Goal: Information Seeking & Learning: Learn about a topic

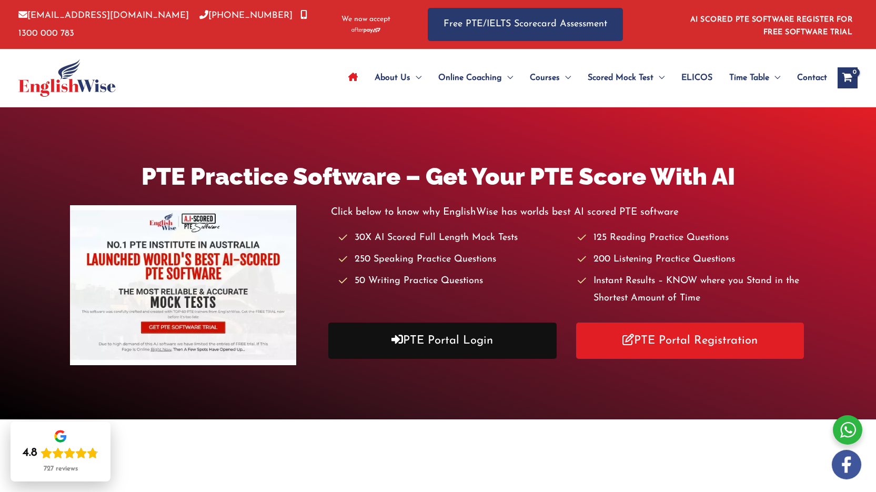
click at [412, 340] on link "PTE Portal Login" at bounding box center [442, 341] width 228 height 36
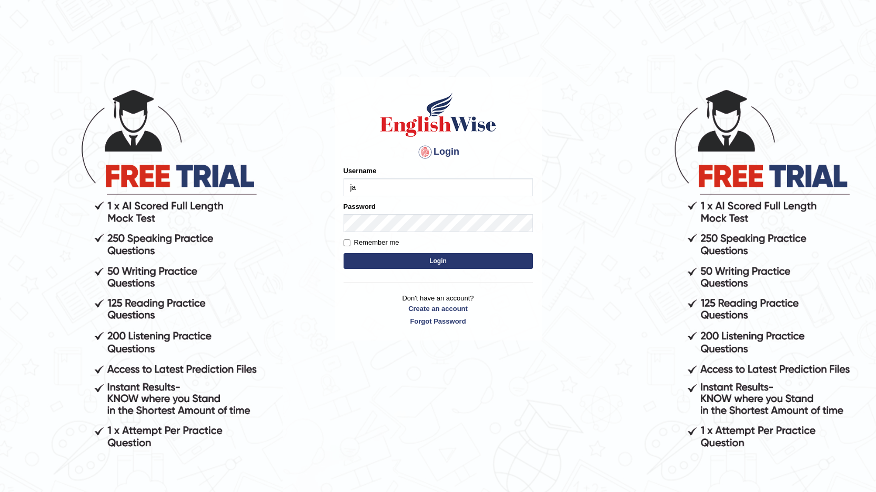
type input "j"
type input "Jasmeetkaur15"
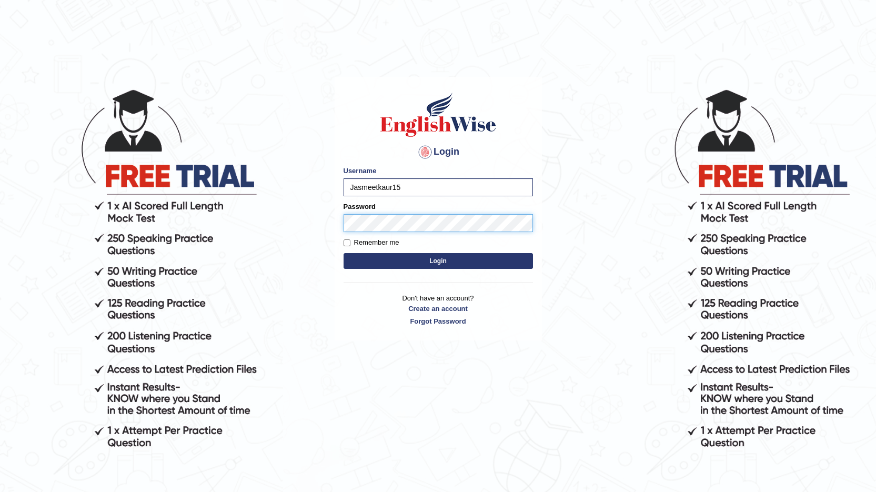
click at [344, 253] on button "Login" at bounding box center [438, 261] width 189 height 16
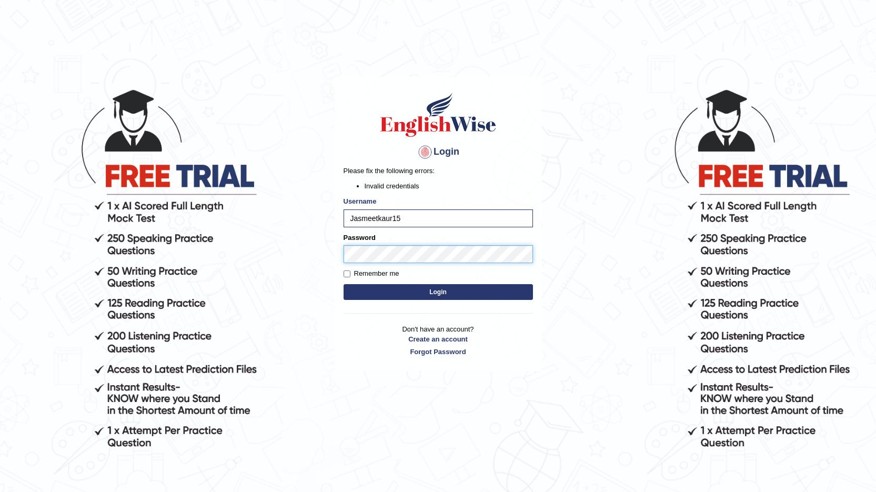
click at [344, 284] on button "Login" at bounding box center [438, 292] width 189 height 16
click at [393, 289] on button "Login" at bounding box center [438, 292] width 189 height 16
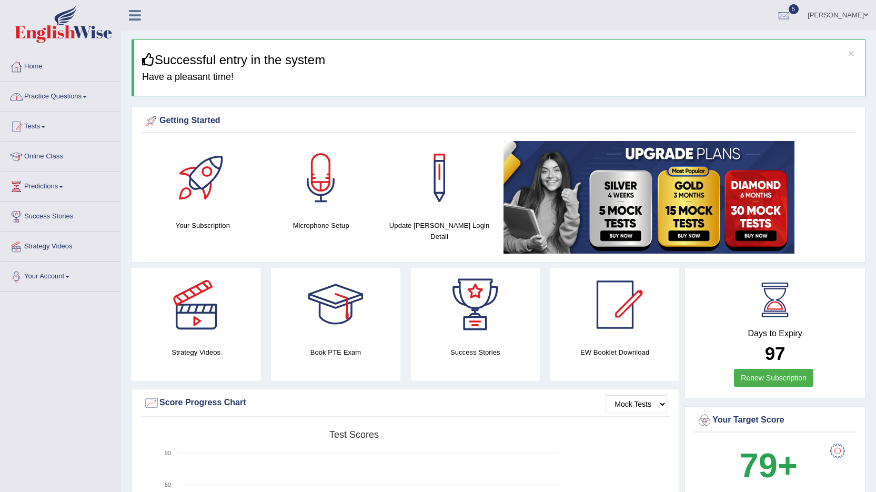
click at [73, 96] on link "Practice Questions" at bounding box center [61, 95] width 120 height 26
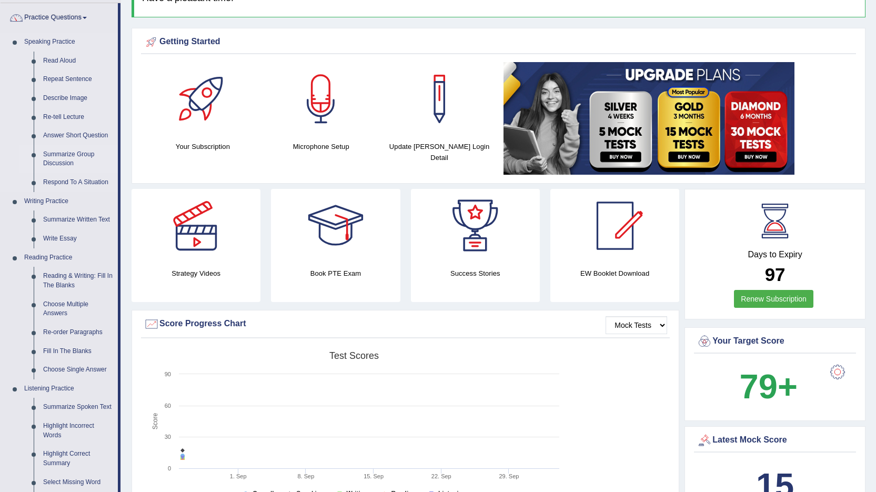
scroll to position [105, 0]
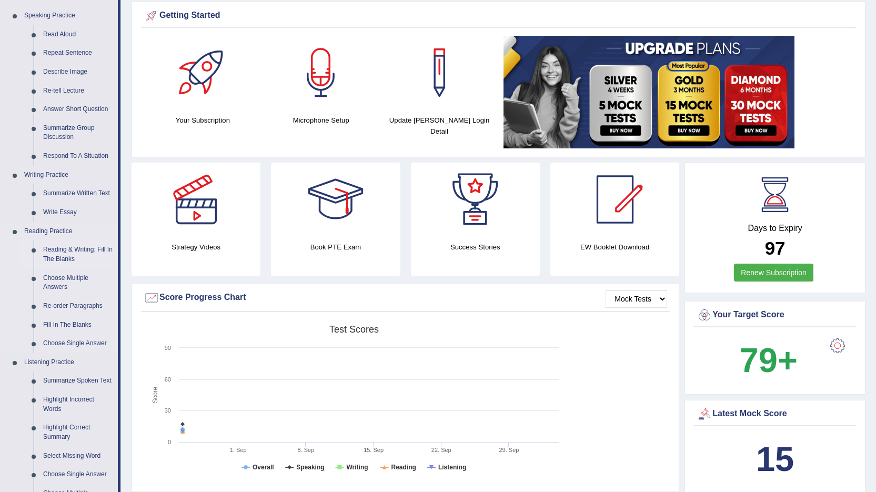
click at [88, 249] on link "Reading & Writing: Fill In The Blanks" at bounding box center [77, 254] width 79 height 28
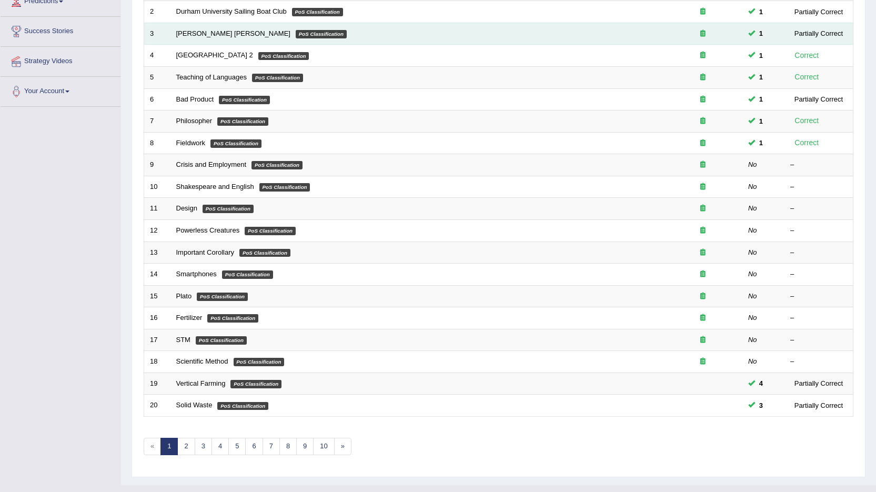
scroll to position [205, 0]
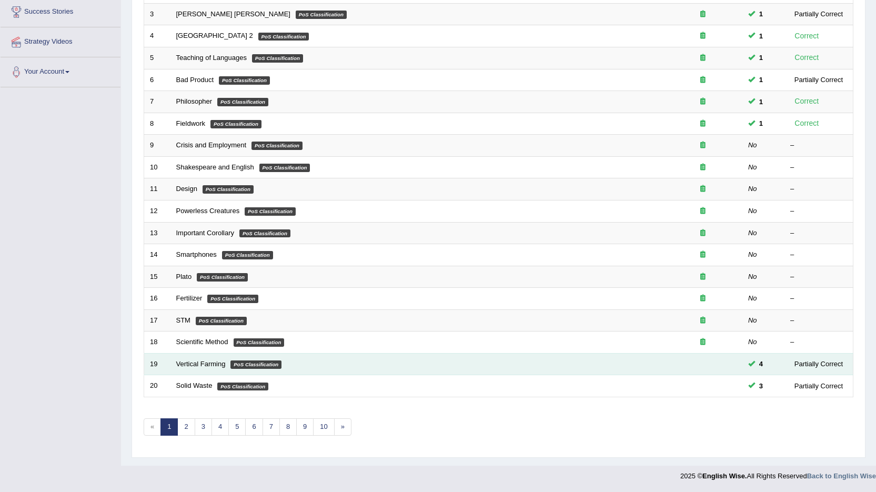
click at [233, 366] on em "PoS Classification" at bounding box center [255, 364] width 51 height 8
click at [220, 363] on link "Vertical Farming" at bounding box center [200, 364] width 49 height 8
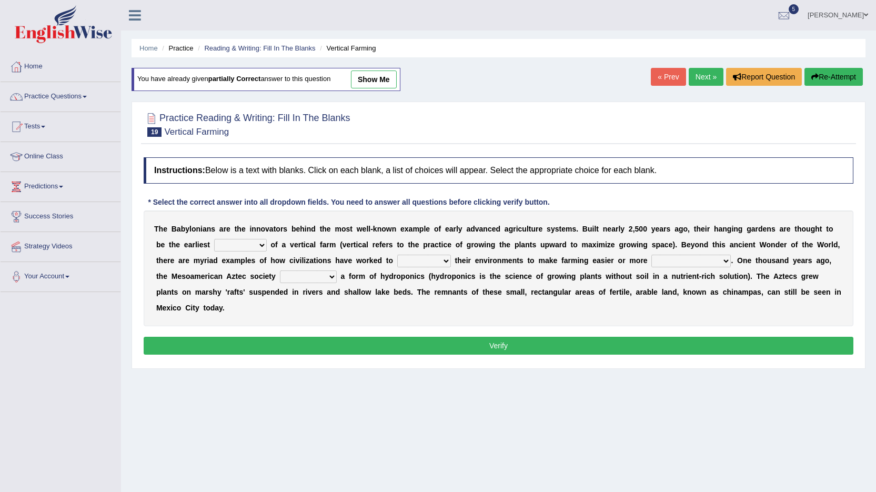
click at [225, 245] on select "prototype failure discredit protocol" at bounding box center [240, 245] width 53 height 13
select select "prototype"
click at [214, 239] on select "prototype failure discredit protocol" at bounding box center [240, 245] width 53 height 13
click at [397, 261] on select "manipulate escape respect disarrange" at bounding box center [424, 261] width 54 height 13
select select "manipulate"
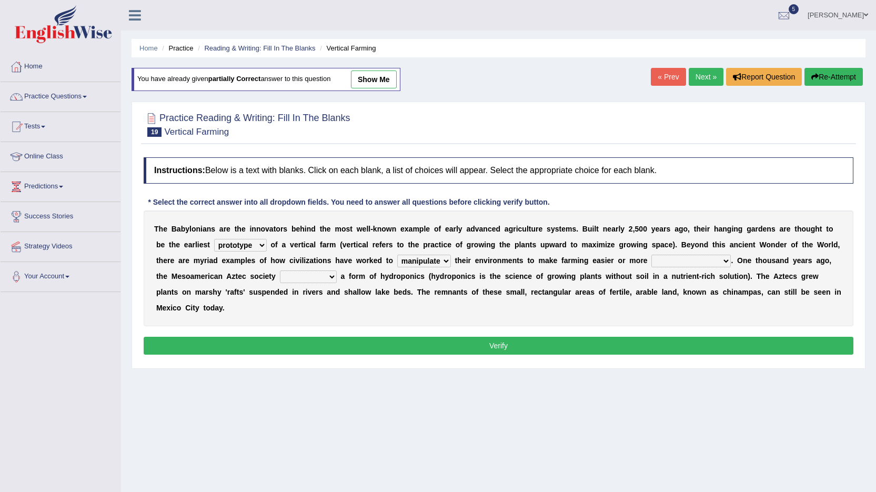
click at [397, 255] on select "manipulate escape respect disarrange" at bounding box center [424, 261] width 54 height 13
click at [651, 262] on select "productive constructive connective counterproductive" at bounding box center [690, 261] width 79 height 13
select select "productive"
click at [651, 255] on select "productive constructive connective counterproductive" at bounding box center [690, 261] width 79 height 13
click at [280, 275] on select "domineered volunteered pioneered engineered" at bounding box center [308, 276] width 57 height 13
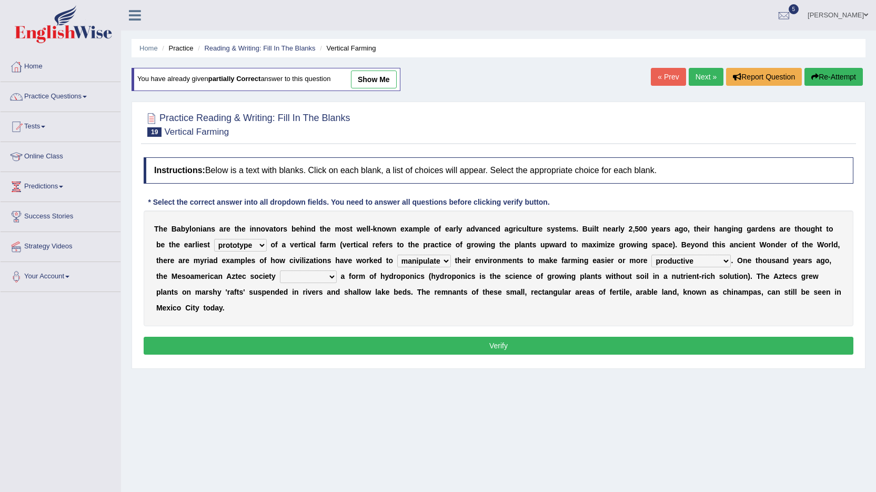
select select "pioneered"
click at [280, 270] on select "domineered volunteered pioneered engineered" at bounding box center [308, 276] width 57 height 13
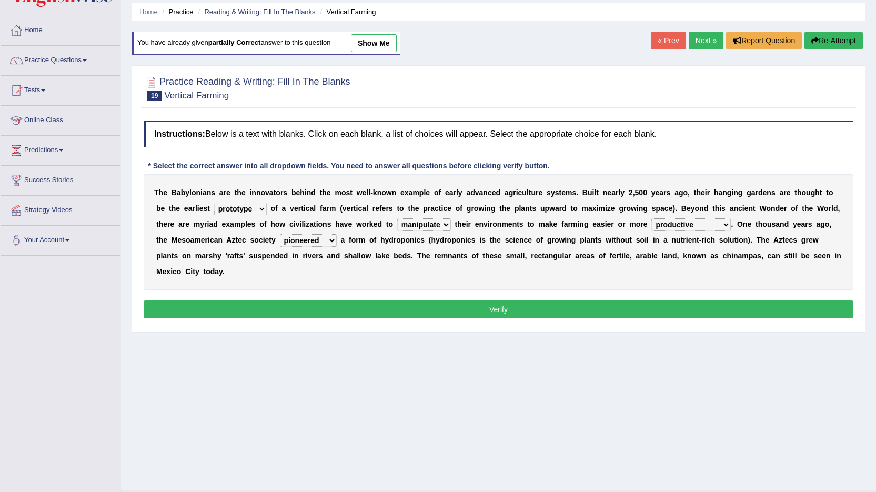
scroll to position [53, 0]
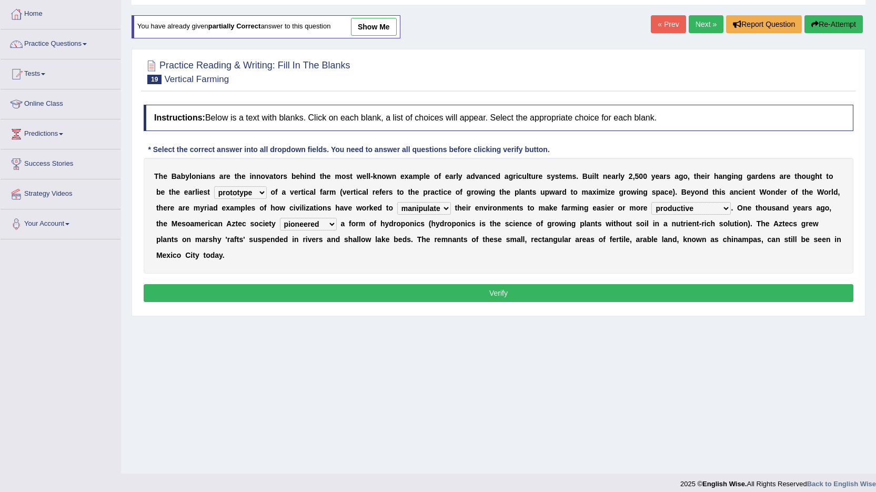
click at [400, 284] on button "Verify" at bounding box center [499, 293] width 710 height 18
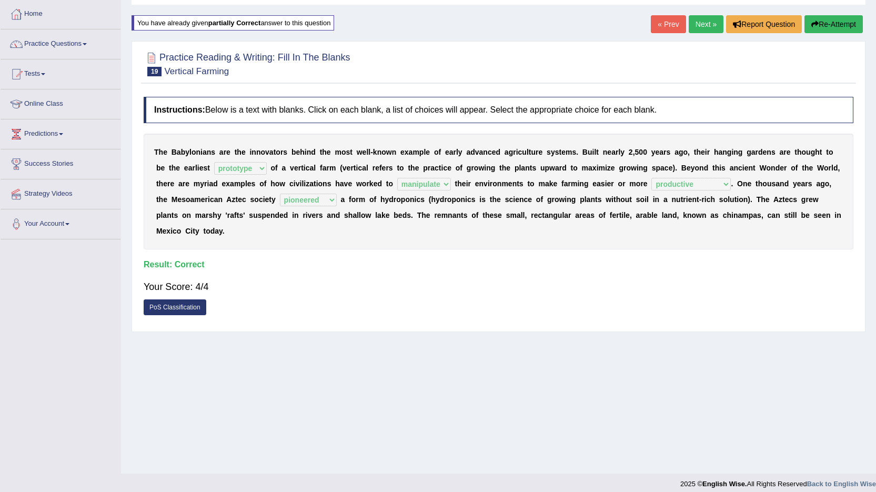
scroll to position [61, 0]
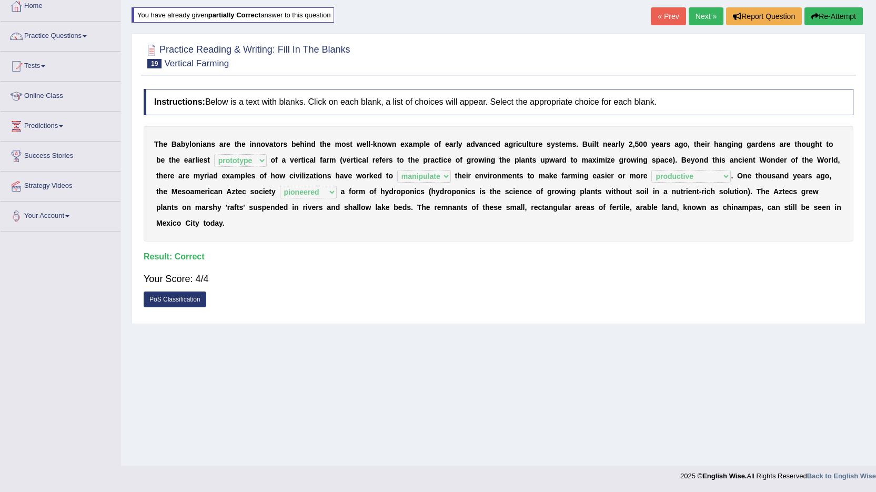
click at [715, 21] on link "Next »" at bounding box center [706, 16] width 35 height 18
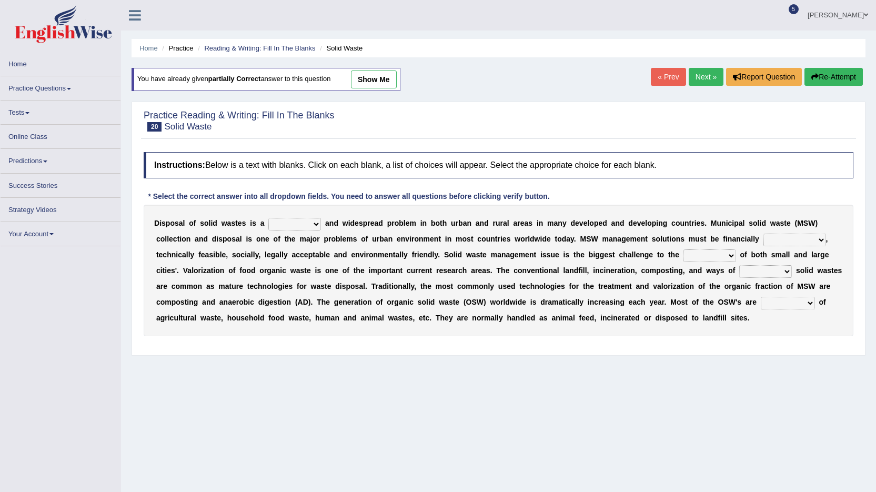
click at [275, 220] on select "slanting stinging stalling shafting" at bounding box center [294, 224] width 53 height 13
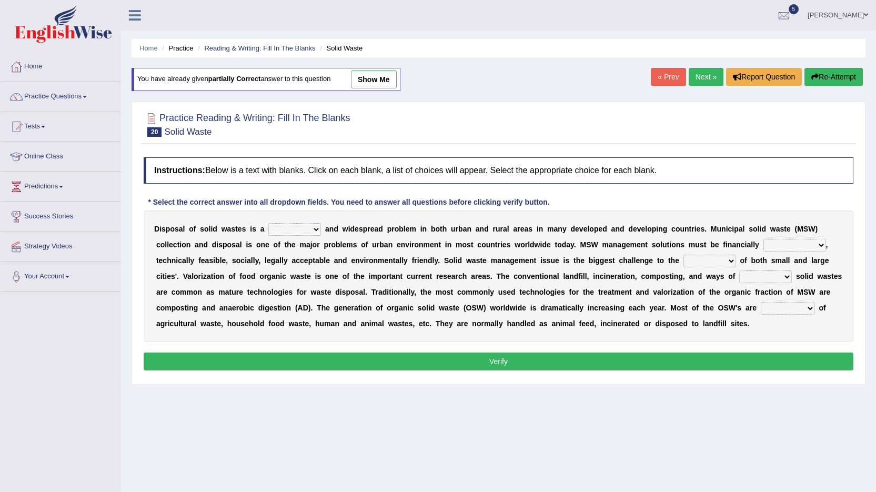
select select "slanting"
click at [268, 223] on select "slanting stinging stalling shafting" at bounding box center [294, 229] width 53 height 13
click at [764, 243] on select "unattainable sustainable objectionable treasonable" at bounding box center [795, 245] width 63 height 13
select select "sustainable"
click at [764, 239] on select "unattainable sustainable objectionable treasonable" at bounding box center [795, 245] width 63 height 13
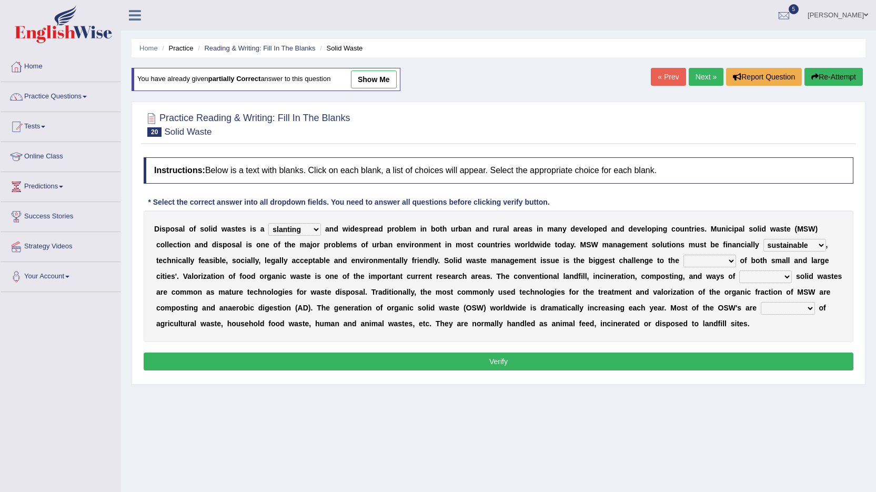
click at [684, 260] on select "plants culture authorities history" at bounding box center [710, 261] width 53 height 13
select select "authorities"
click at [684, 255] on select "plants culture authorities history" at bounding box center [710, 261] width 53 height 13
click at [739, 274] on select "reserving preserving deserving handling" at bounding box center [765, 276] width 53 height 13
select select "handling"
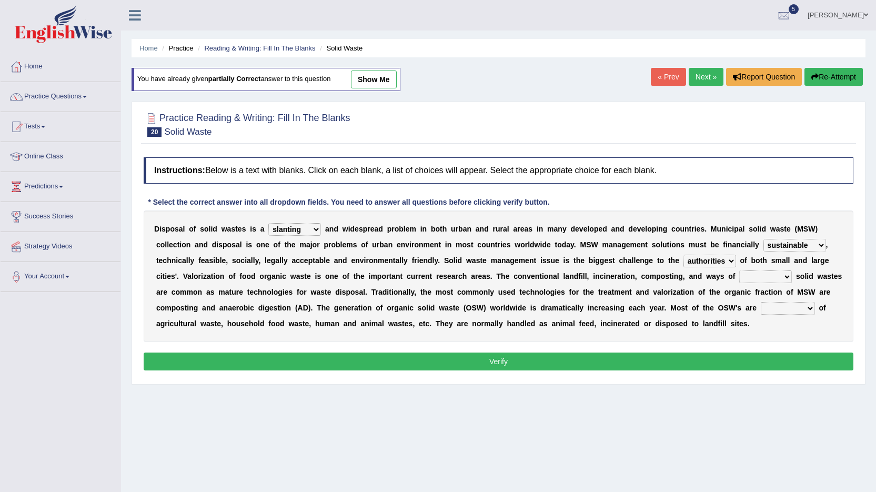
click at [739, 270] on select "reserving preserving deserving handling" at bounding box center [765, 276] width 53 height 13
click at [761, 309] on select "composed disposed composing disposing" at bounding box center [788, 308] width 54 height 13
select select "composed"
click at [761, 302] on select "composed disposed composing disposing" at bounding box center [788, 308] width 54 height 13
click at [530, 362] on button "Verify" at bounding box center [499, 362] width 710 height 18
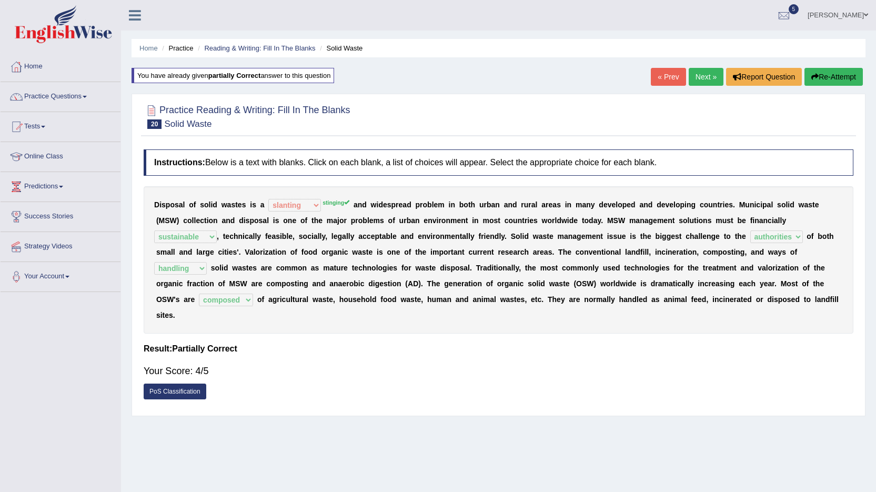
click at [320, 206] on div "D i s p o s a l o f s o l i d w a s t e s i s a slanting stinging stalling shaf…" at bounding box center [499, 259] width 710 height 147
click at [713, 81] on link "Next »" at bounding box center [706, 77] width 35 height 18
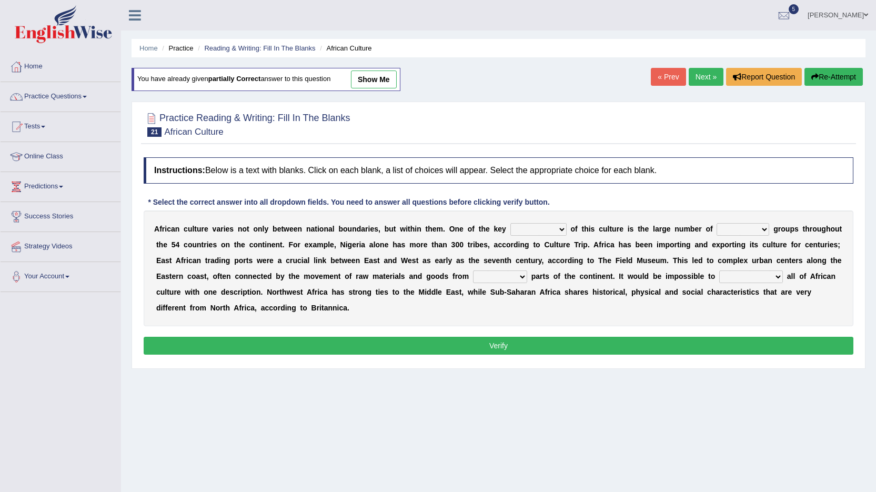
click at [524, 228] on select "conjectures features issues doubts" at bounding box center [538, 229] width 56 height 13
click at [717, 225] on select "ethic ethnic eugenic epic" at bounding box center [743, 229] width 53 height 13
select select "ethnic"
click at [717, 223] on select "ethic ethnic eugenic epic" at bounding box center [743, 229] width 53 height 13
click at [527, 228] on select "conjectures features issues doubts" at bounding box center [538, 229] width 56 height 13
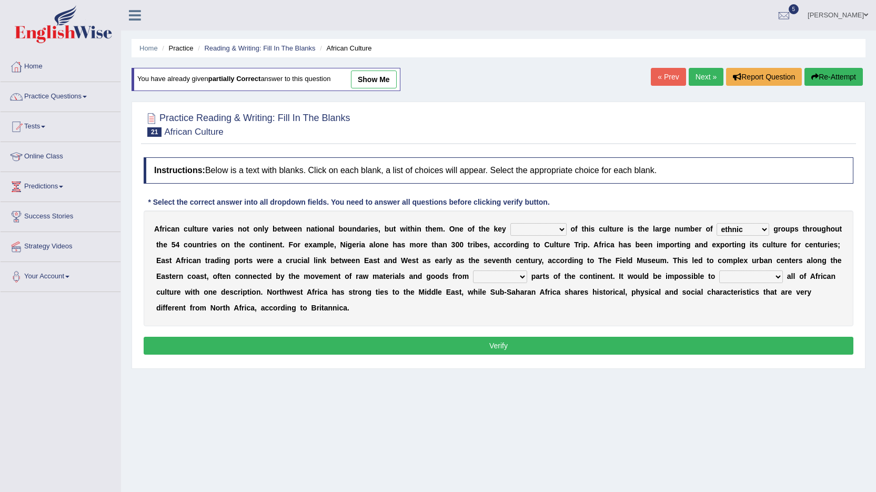
select select "features"
click at [510, 223] on select "conjectures features issues doubts" at bounding box center [538, 229] width 56 height 13
click at [473, 277] on select "forelocked interlocked unlocked landlocked" at bounding box center [500, 276] width 54 height 13
select select "interlocked"
click at [473, 270] on select "forelocked interlocked unlocked landlocked" at bounding box center [500, 276] width 54 height 13
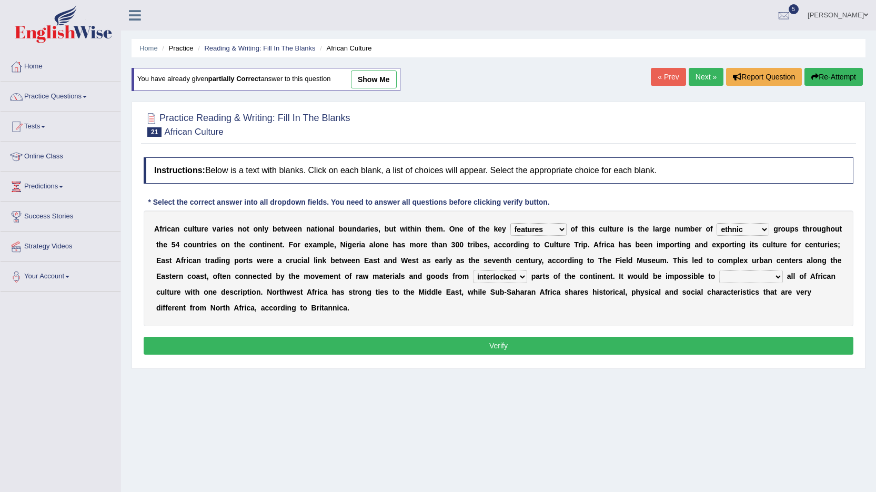
click at [719, 275] on select "characterize conceptualize symbolize synthesize" at bounding box center [751, 276] width 64 height 13
select select "characterize"
click at [719, 270] on select "characterize conceptualize symbolize synthesize" at bounding box center [751, 276] width 64 height 13
click at [619, 349] on button "Verify" at bounding box center [499, 346] width 710 height 18
